Goal: Obtain resource: Download file/media

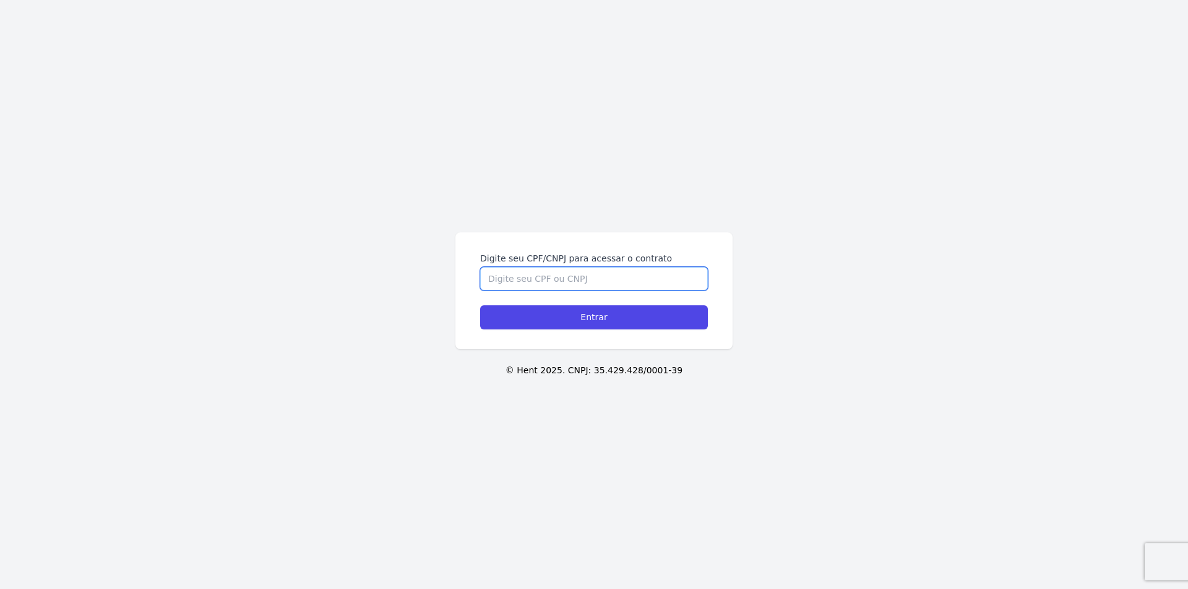
click at [633, 281] on input "Digite seu CPF/CNPJ para acessar o contrato" at bounding box center [594, 279] width 228 height 24
type input "07806386890"
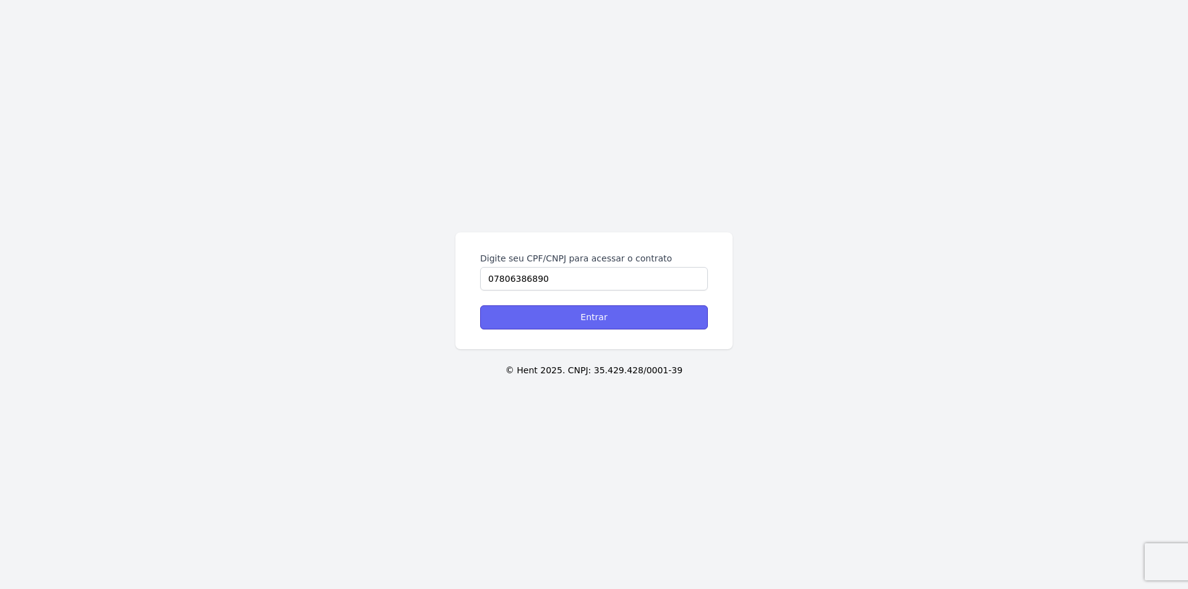
click at [619, 322] on input "Entrar" at bounding box center [594, 318] width 228 height 24
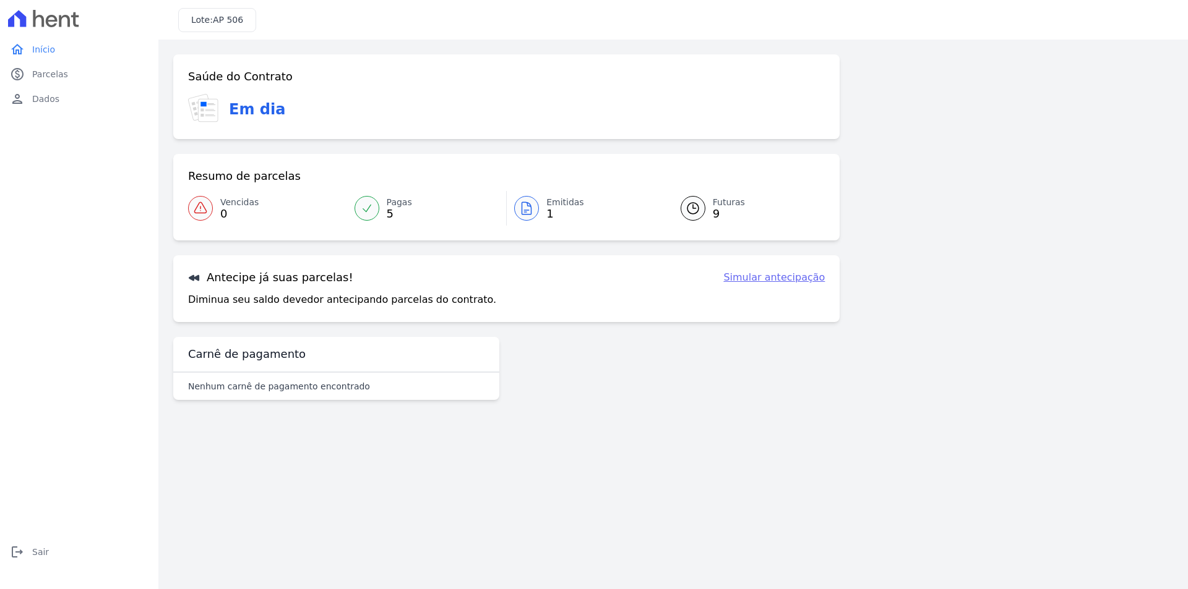
click at [563, 203] on span "Emitidas" at bounding box center [565, 202] width 38 height 13
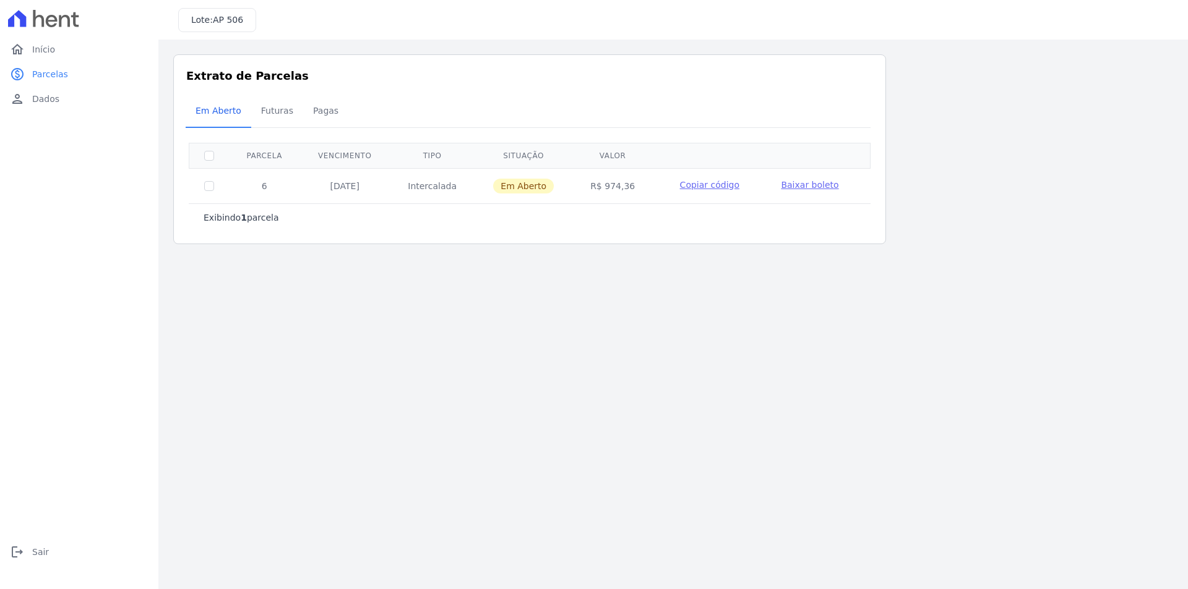
click at [819, 190] on span "Baixar boleto" at bounding box center [810, 185] width 58 height 10
click at [280, 111] on span "Futuras" at bounding box center [277, 110] width 47 height 25
